Goal: Find specific page/section: Find specific page/section

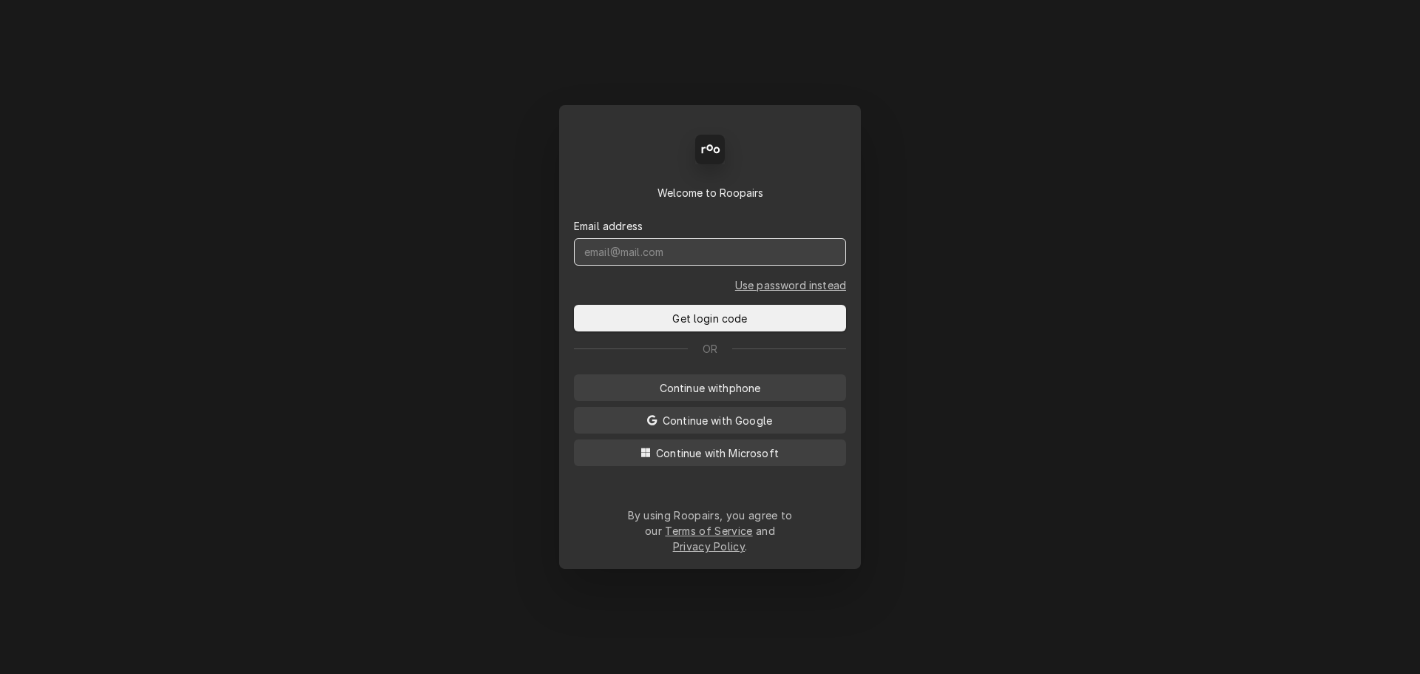
click at [641, 266] on input "Dynamic Content Wrapper" at bounding box center [710, 251] width 272 height 27
type input "chad@sodelventures.com"
click at [574, 305] on button "Get login code" at bounding box center [710, 318] width 272 height 27
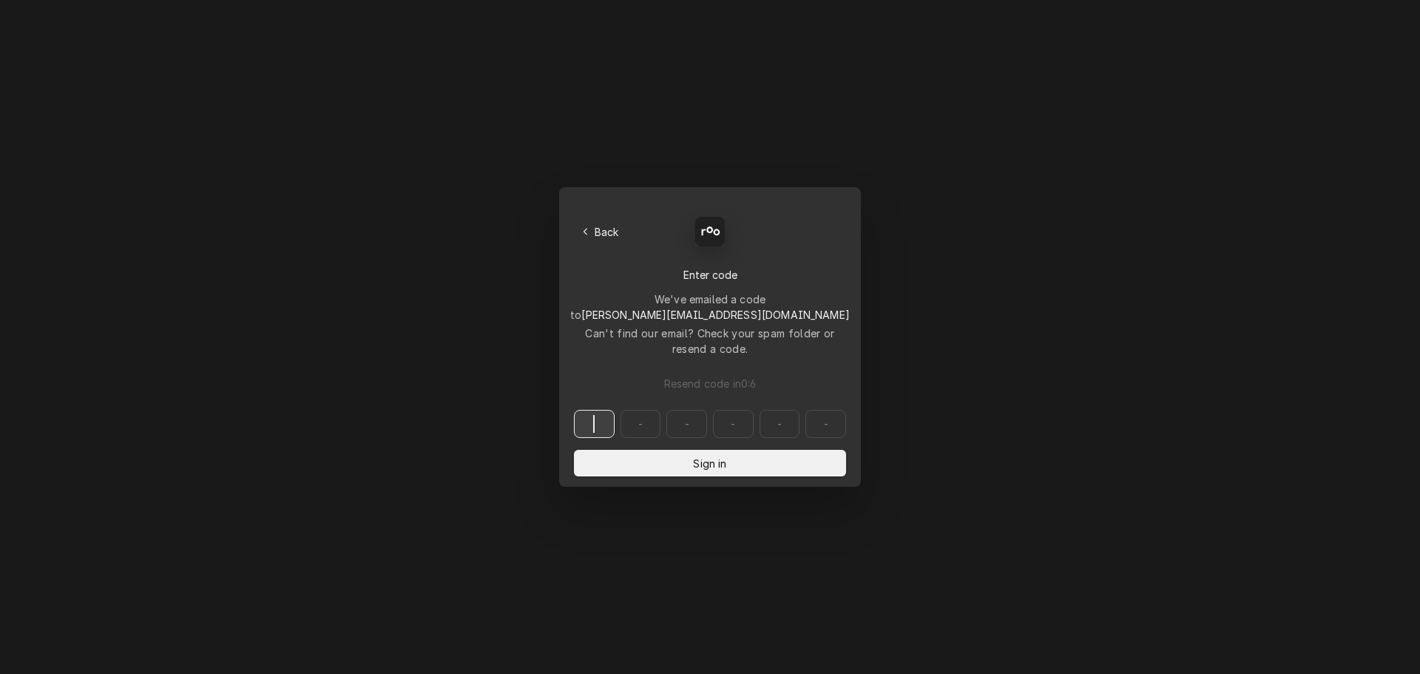
click at [595, 410] on input "Dynamic Content Wrapper" at bounding box center [710, 424] width 272 height 28
type input "161171"
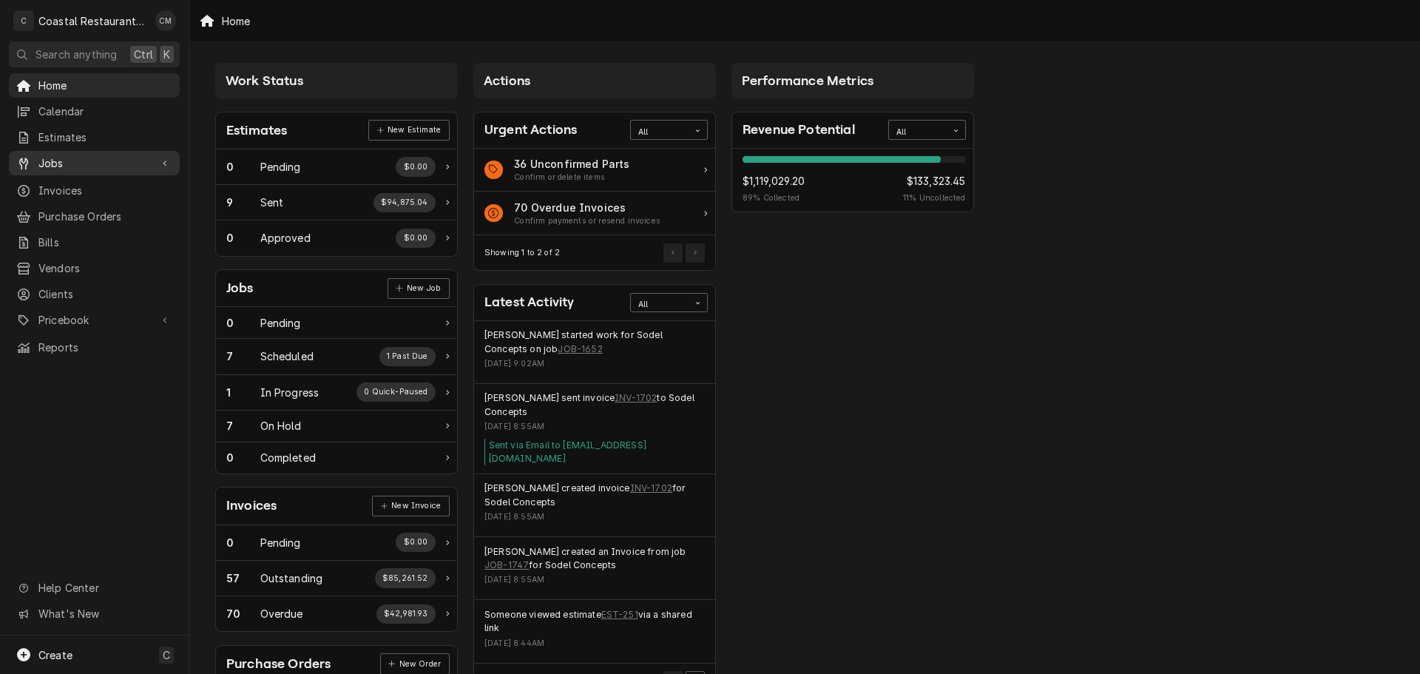
click at [91, 167] on link "Jobs" at bounding box center [94, 163] width 171 height 24
click at [87, 181] on span "Jobs" at bounding box center [105, 189] width 134 height 16
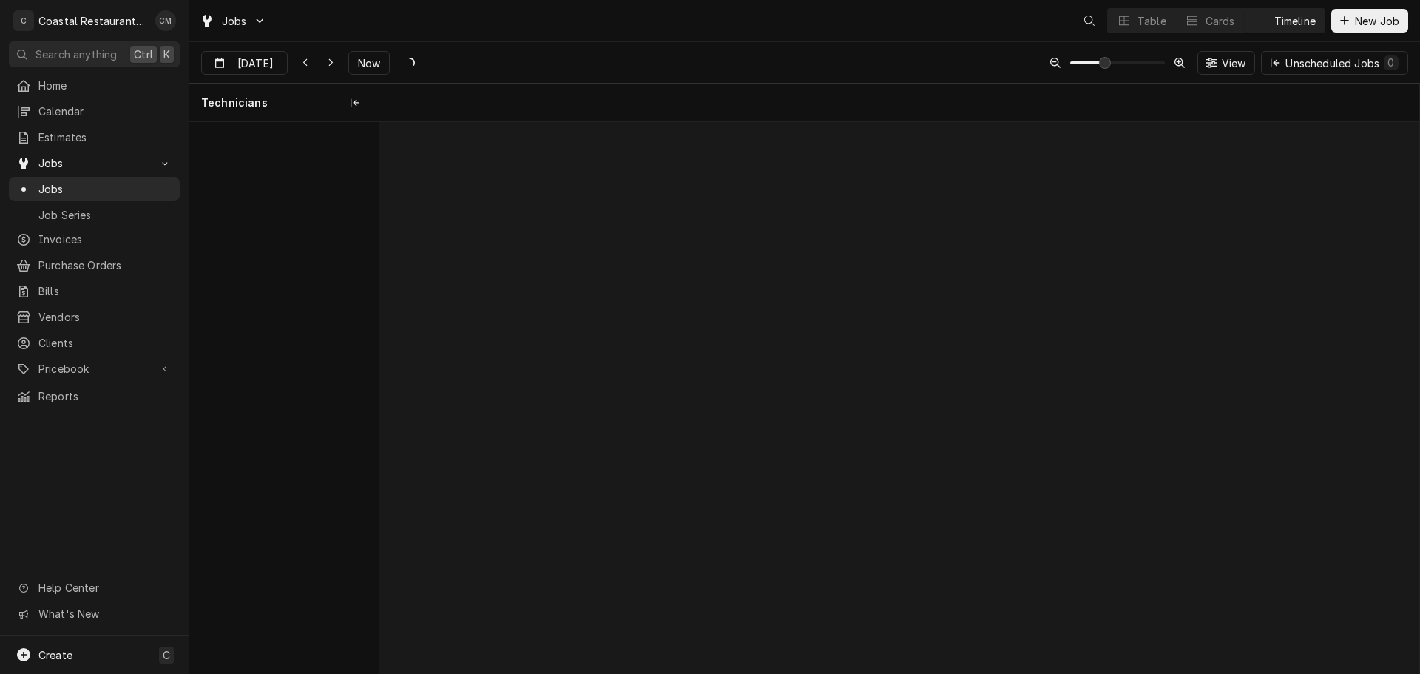
scroll to position [0, 20621]
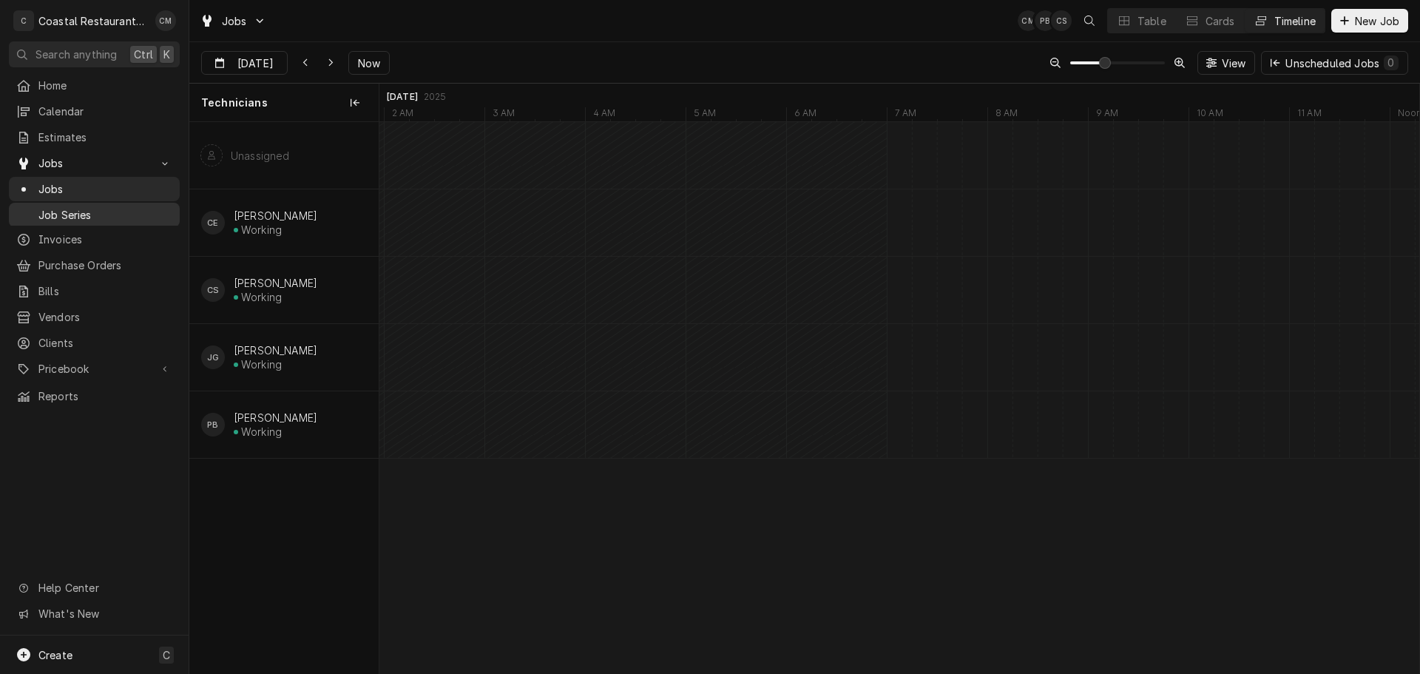
click at [68, 209] on span "Job Series" at bounding box center [105, 215] width 134 height 16
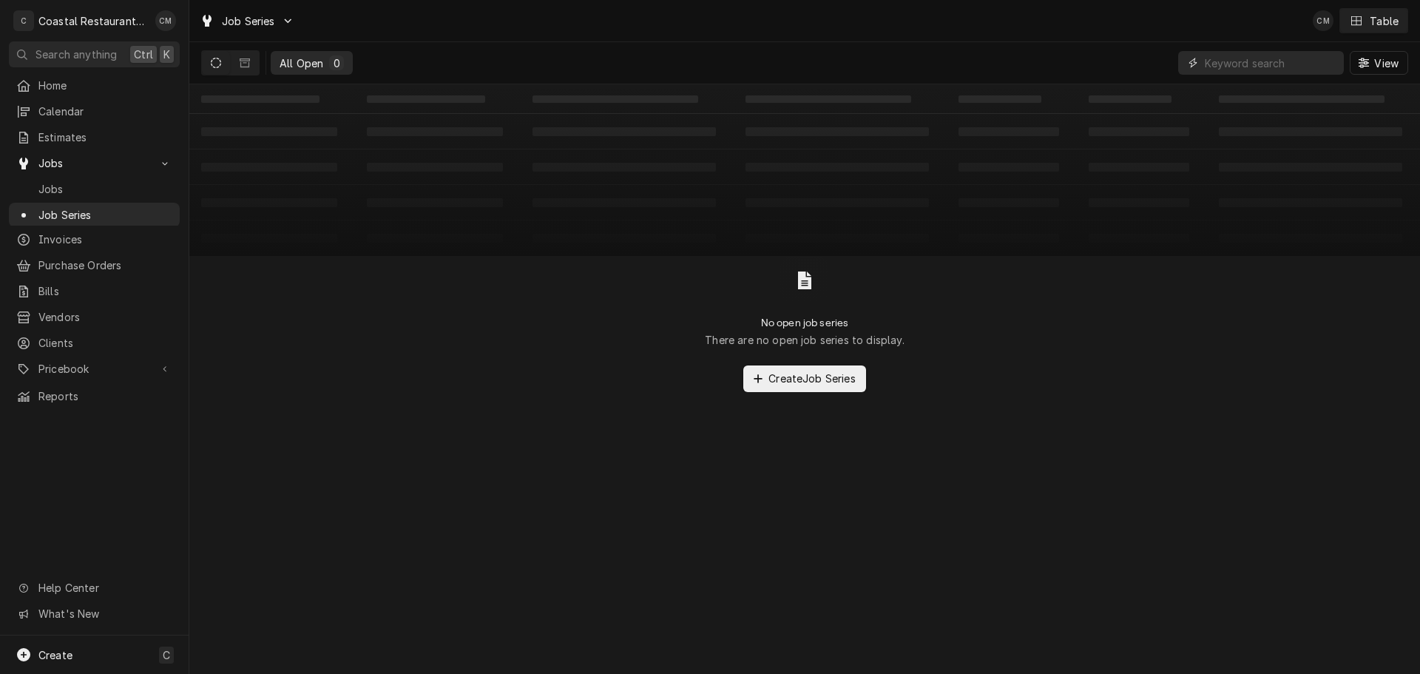
click at [1269, 63] on input "Dynamic Content Wrapper" at bounding box center [1271, 63] width 132 height 24
drag, startPoint x: 1271, startPoint y: 64, endPoint x: 1176, endPoint y: 73, distance: 95.2
click at [1176, 73] on div "All Open 0 long neck View" at bounding box center [804, 62] width 1207 height 41
type input "grotto"
click at [75, 235] on span "Invoices" at bounding box center [105, 240] width 134 height 16
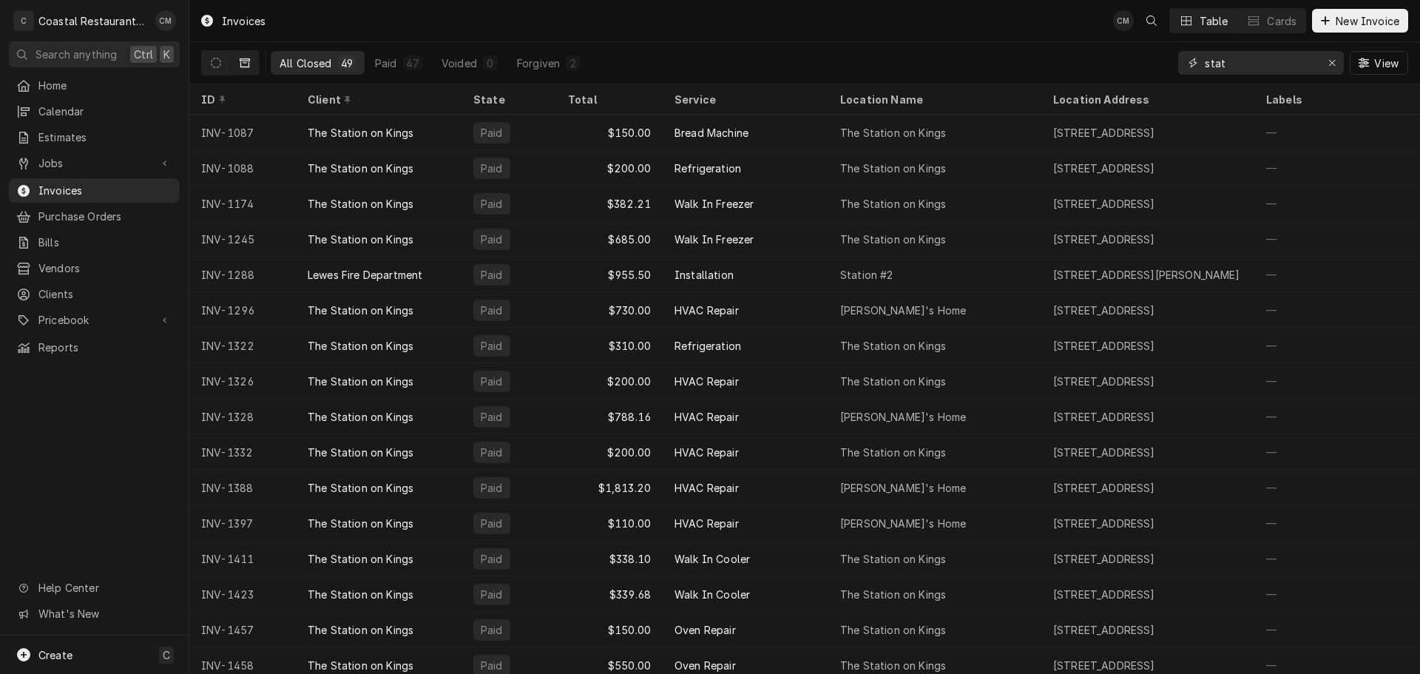
drag, startPoint x: 1248, startPoint y: 61, endPoint x: 1196, endPoint y: 66, distance: 52.7
click at [1196, 66] on div "stat" at bounding box center [1262, 63] width 166 height 24
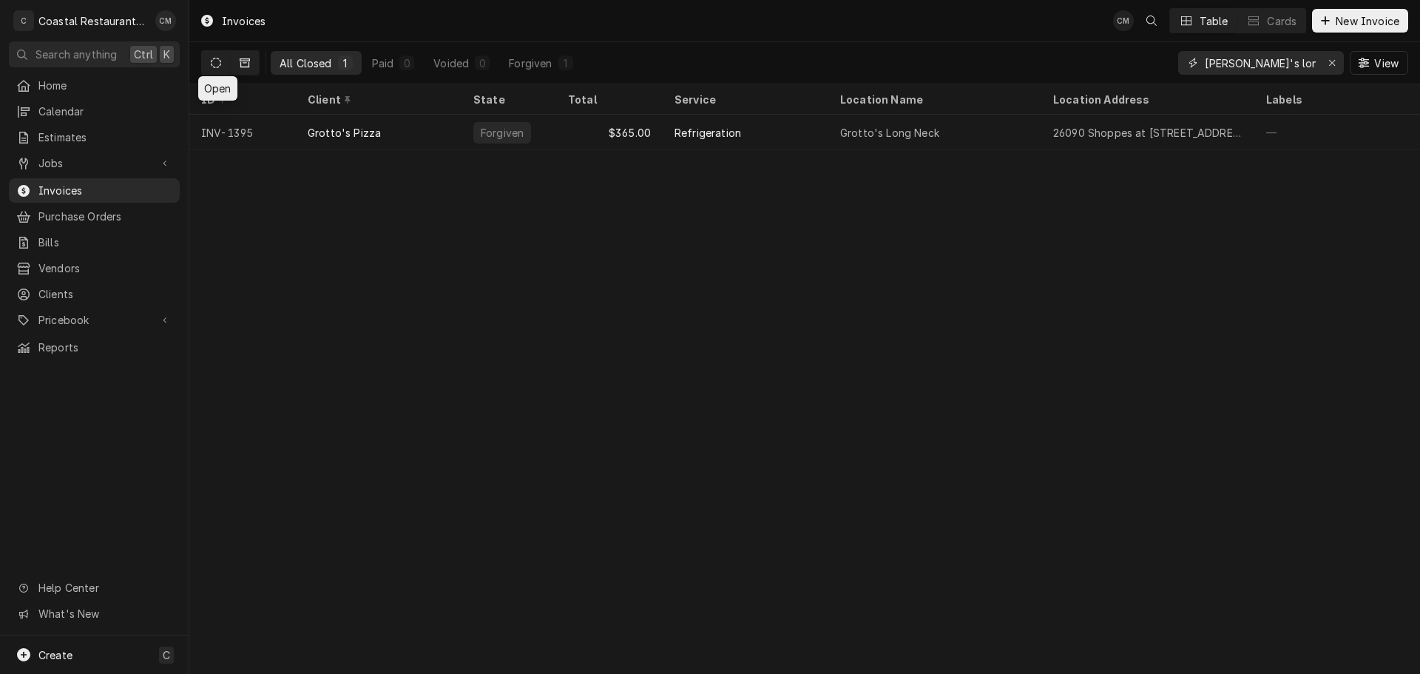
type input "[PERSON_NAME]'s long"
click at [220, 62] on icon "Dynamic Content Wrapper" at bounding box center [216, 63] width 10 height 10
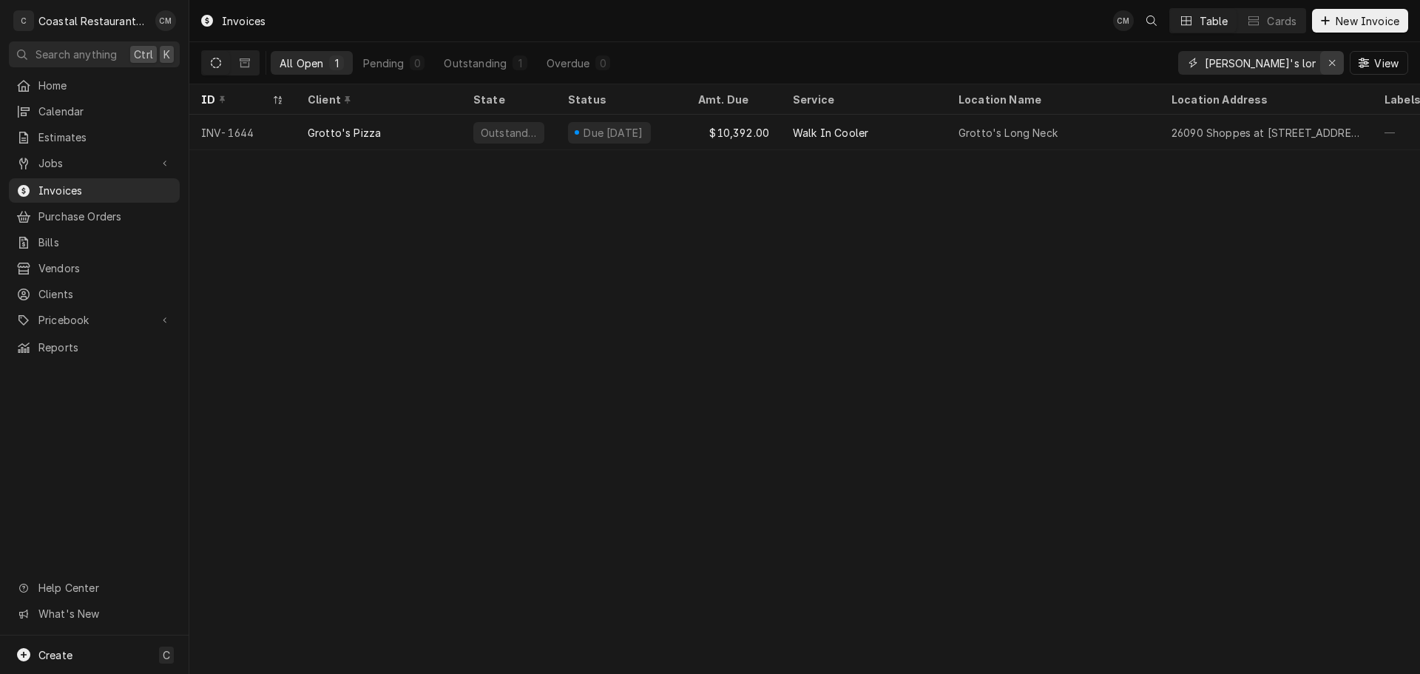
click at [1332, 61] on icon "Erase input" at bounding box center [1333, 63] width 8 height 10
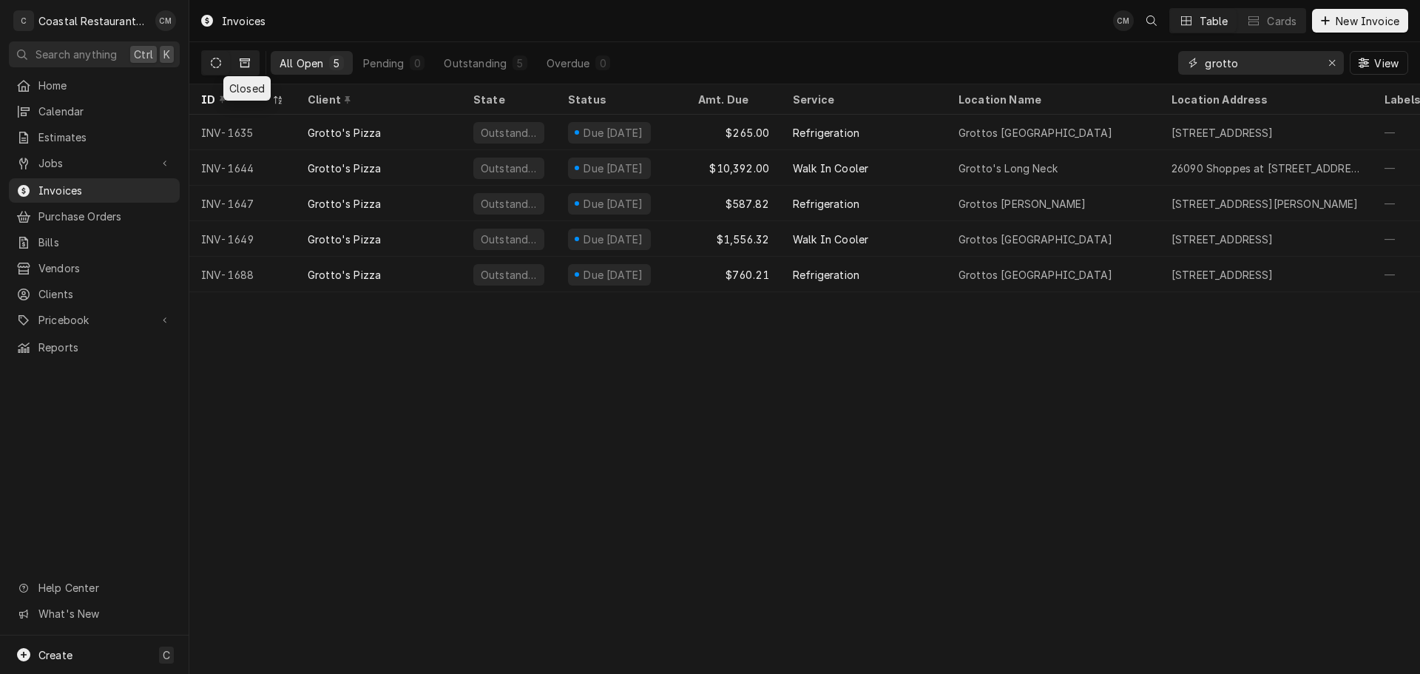
type input "grotto"
click at [249, 67] on icon "Dynamic Content Wrapper" at bounding box center [245, 62] width 10 height 9
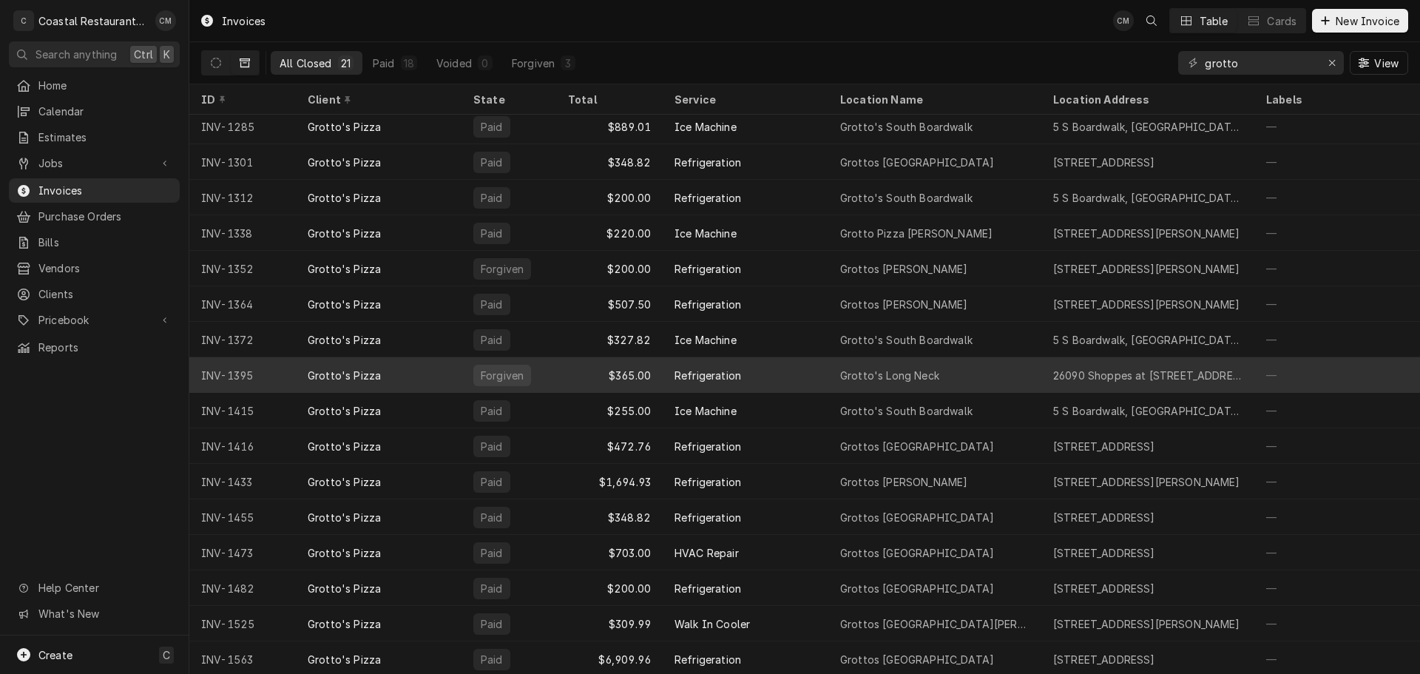
scroll to position [195, 0]
